Goal: Transaction & Acquisition: Download file/media

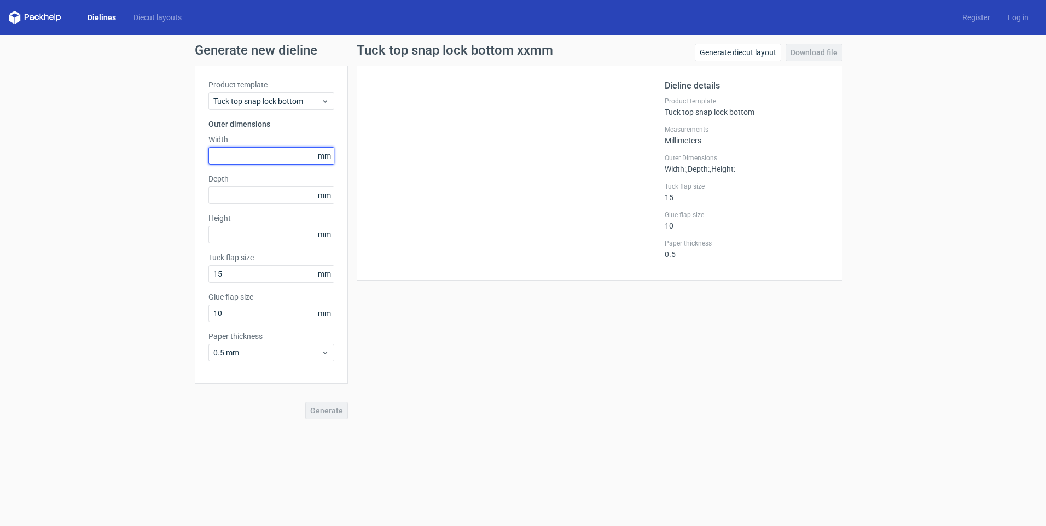
click at [240, 152] on input "text" at bounding box center [271, 155] width 126 height 17
type input "95"
click at [300, 98] on span "Tuck top snap lock bottom" at bounding box center [267, 101] width 108 height 11
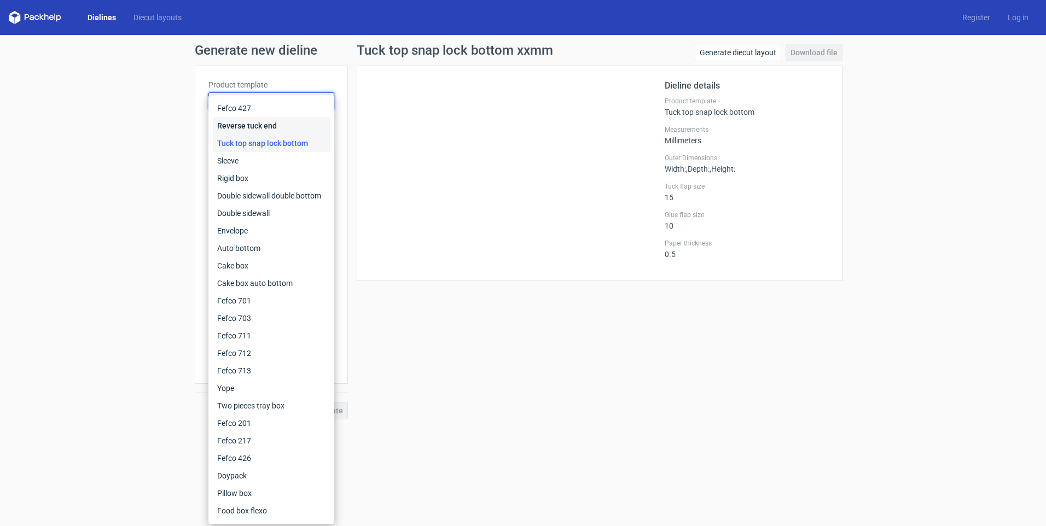
click at [246, 123] on div "Reverse tuck end" at bounding box center [271, 125] width 117 height 17
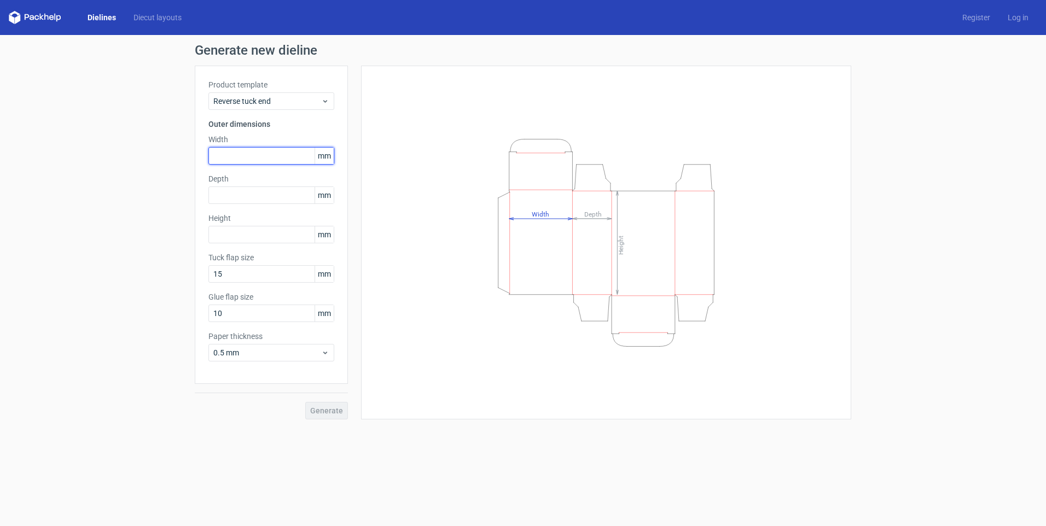
click at [233, 157] on input "text" at bounding box center [271, 155] width 126 height 17
type input "95"
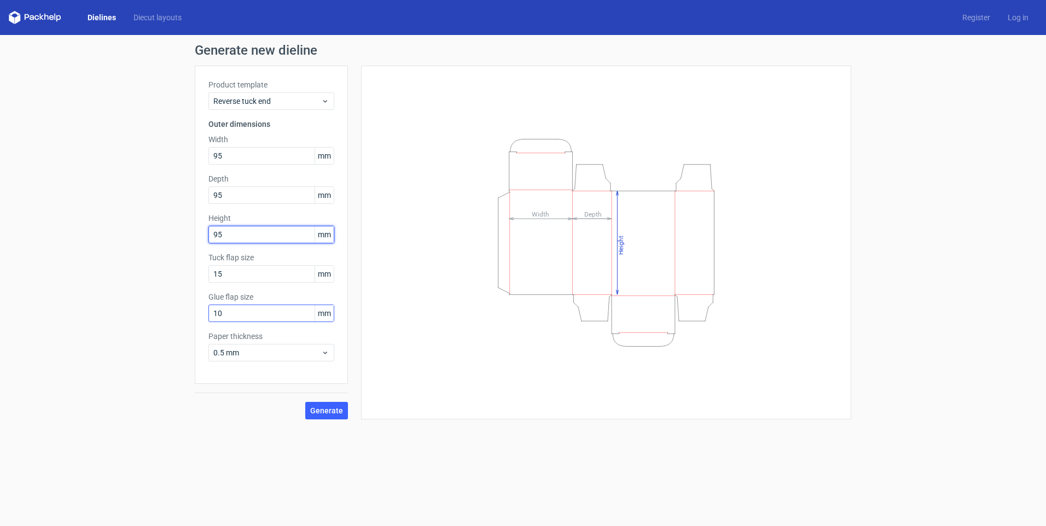
type input "95"
click at [253, 317] on input "10" at bounding box center [271, 313] width 126 height 17
click at [323, 402] on button "Generate" at bounding box center [326, 410] width 43 height 17
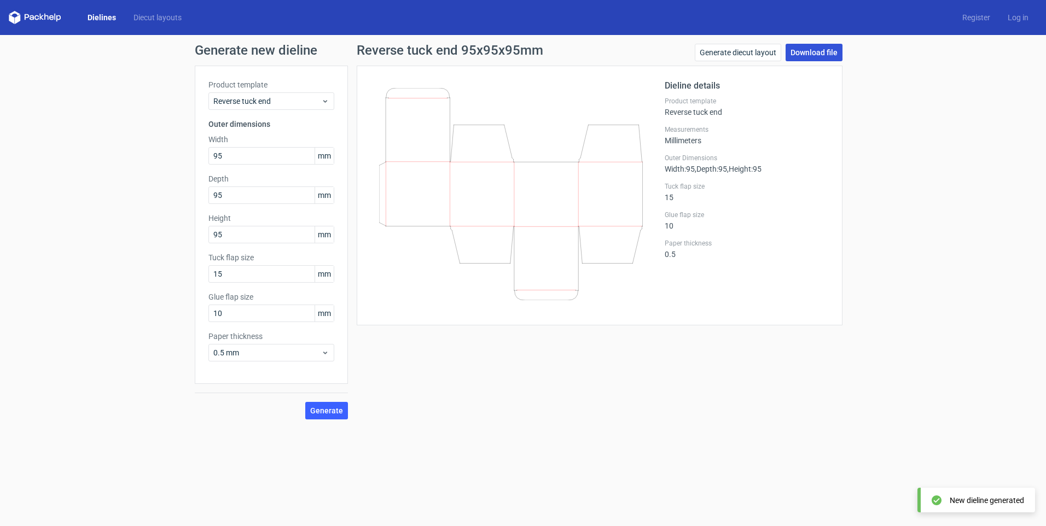
click at [818, 50] on link "Download file" at bounding box center [813, 52] width 57 height 17
